Goal: Find specific fact: Find specific fact

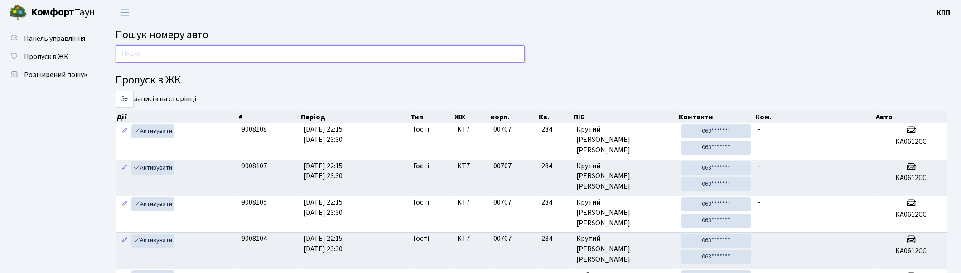
click at [316, 53] on input "text" at bounding box center [319, 53] width 409 height 17
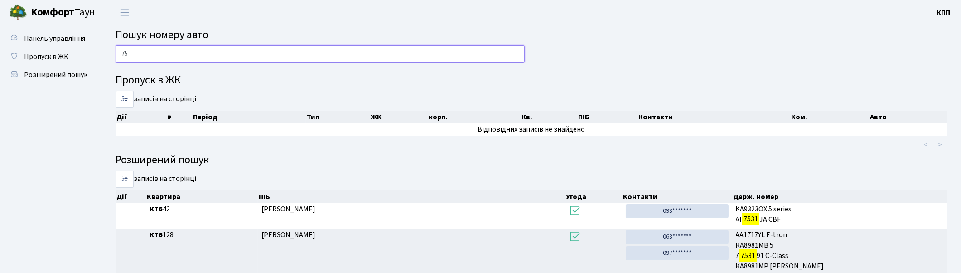
type input "7"
